Goal: Check status: Check status

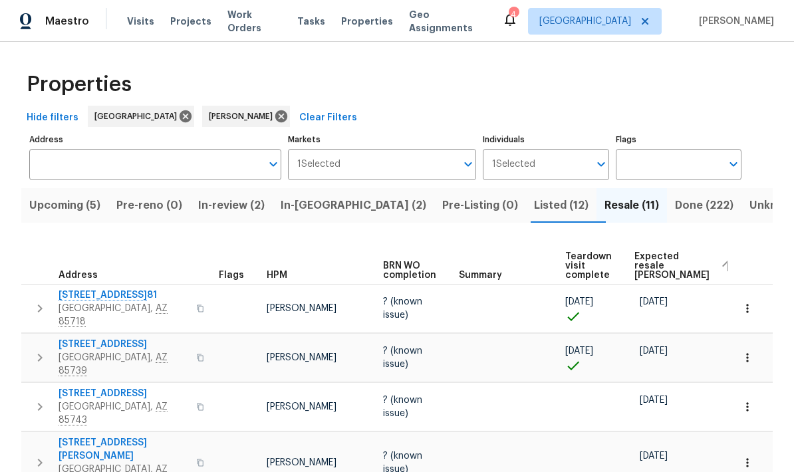
click at [91, 211] on span "Upcoming (5)" at bounding box center [64, 205] width 71 height 19
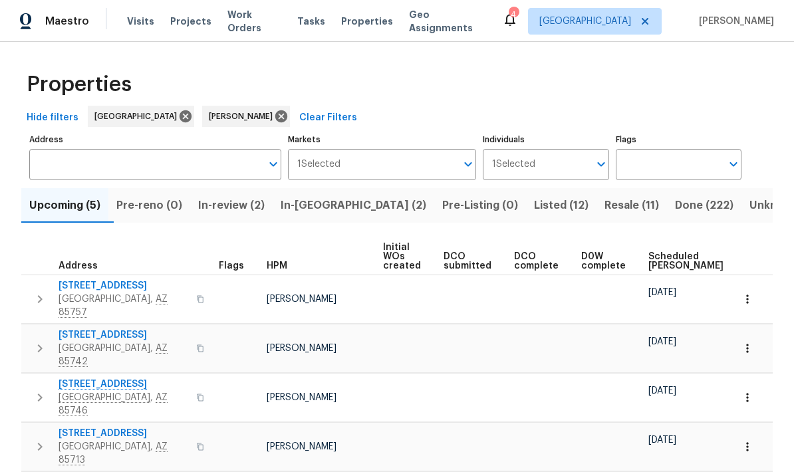
click at [660, 261] on span "Scheduled [PERSON_NAME]" at bounding box center [685, 261] width 75 height 19
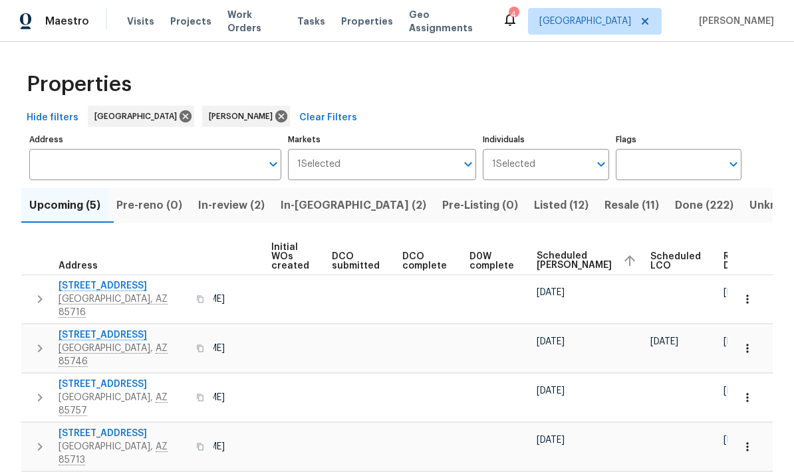
scroll to position [0, 111]
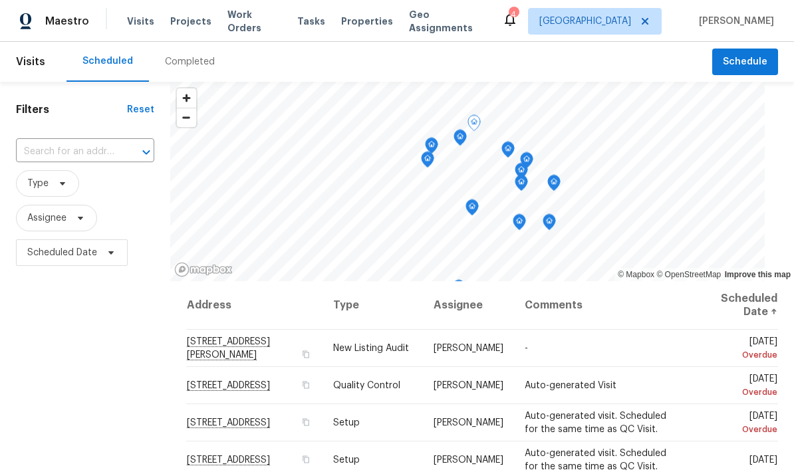
click at [0, 0] on icon at bounding box center [0, 0] width 0 height 0
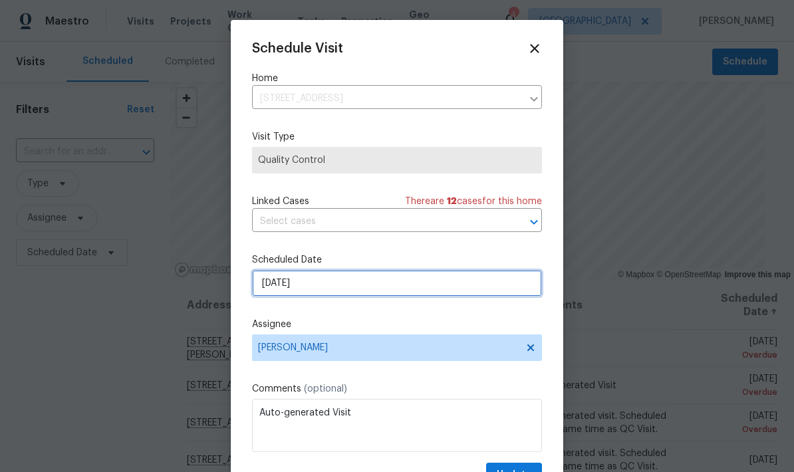
click at [410, 295] on input "8/15/2025" at bounding box center [397, 283] width 290 height 27
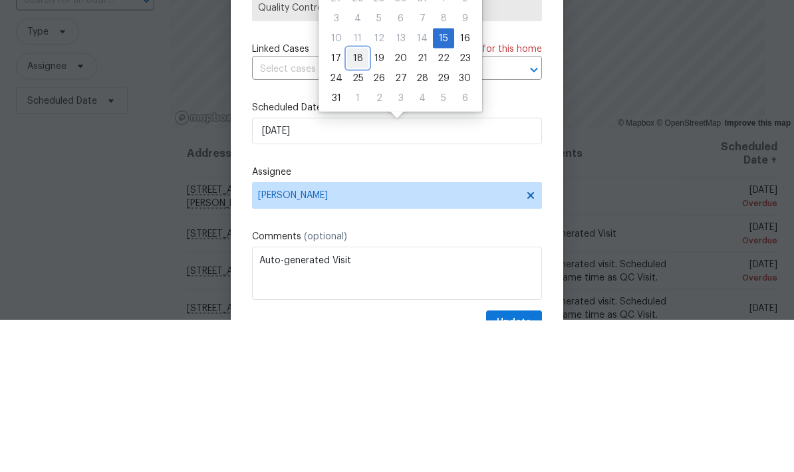
click at [360, 201] on div "18" at bounding box center [357, 210] width 21 height 19
type input "8/18/2025"
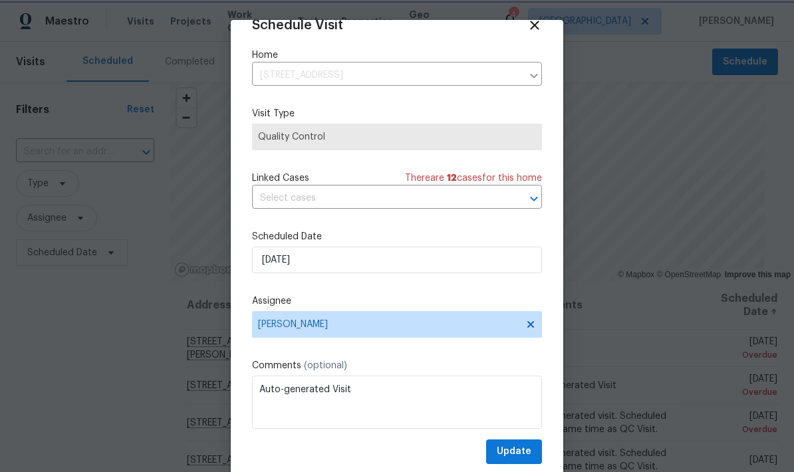
scroll to position [26, 0]
click at [517, 452] on span "Update" at bounding box center [514, 452] width 35 height 17
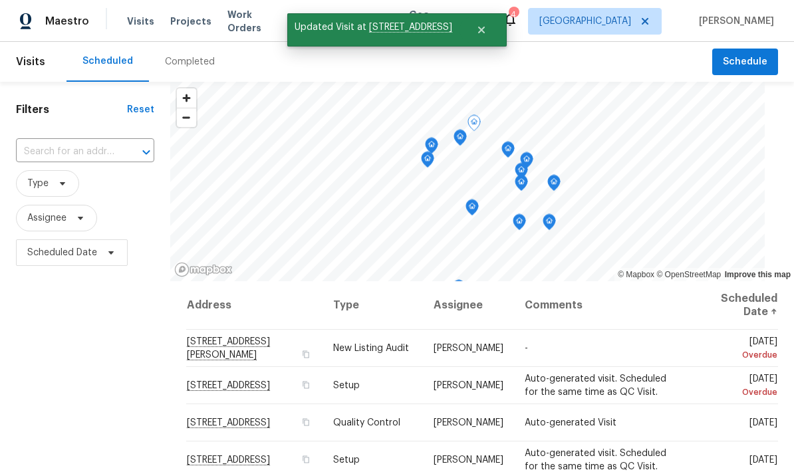
click at [0, 0] on icon at bounding box center [0, 0] width 0 height 0
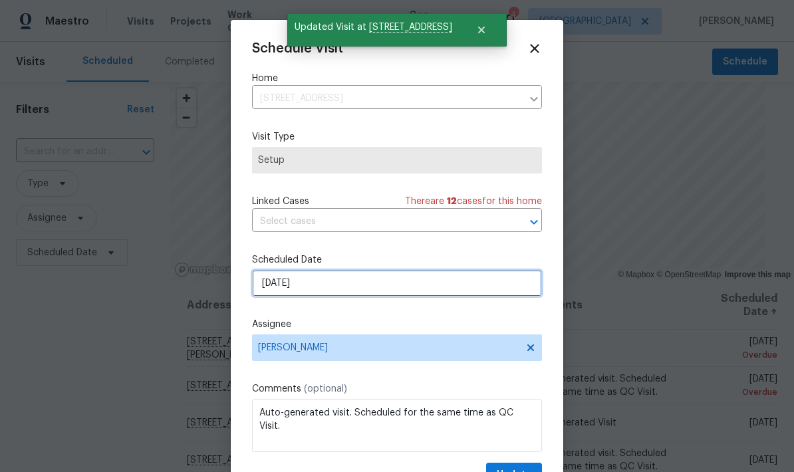
click at [369, 283] on input "8/15/2025" at bounding box center [397, 283] width 290 height 27
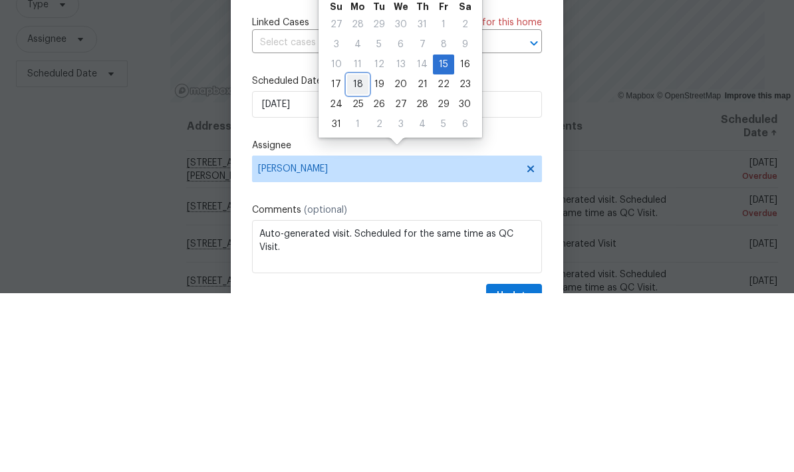
click at [353, 254] on div "18" at bounding box center [357, 263] width 21 height 19
type input "8/18/2025"
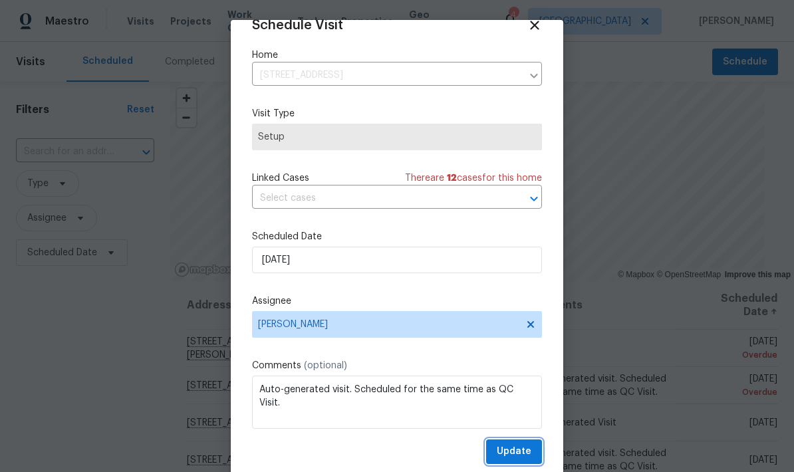
click at [521, 449] on span "Update" at bounding box center [514, 452] width 35 height 17
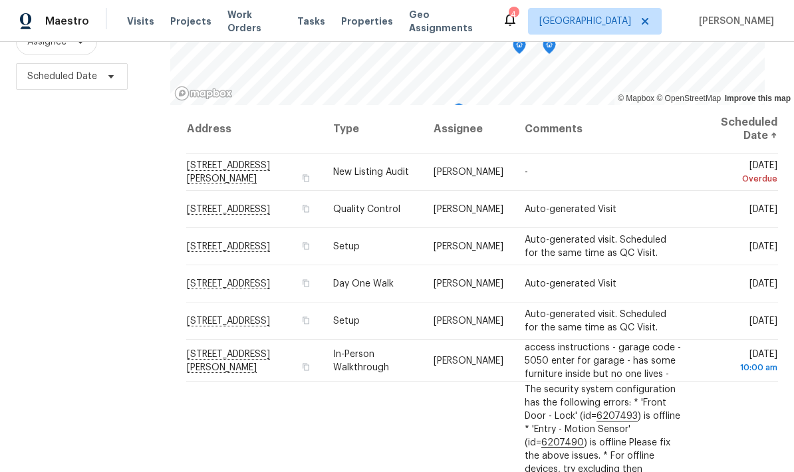
scroll to position [0, 0]
